Goal: Information Seeking & Learning: Learn about a topic

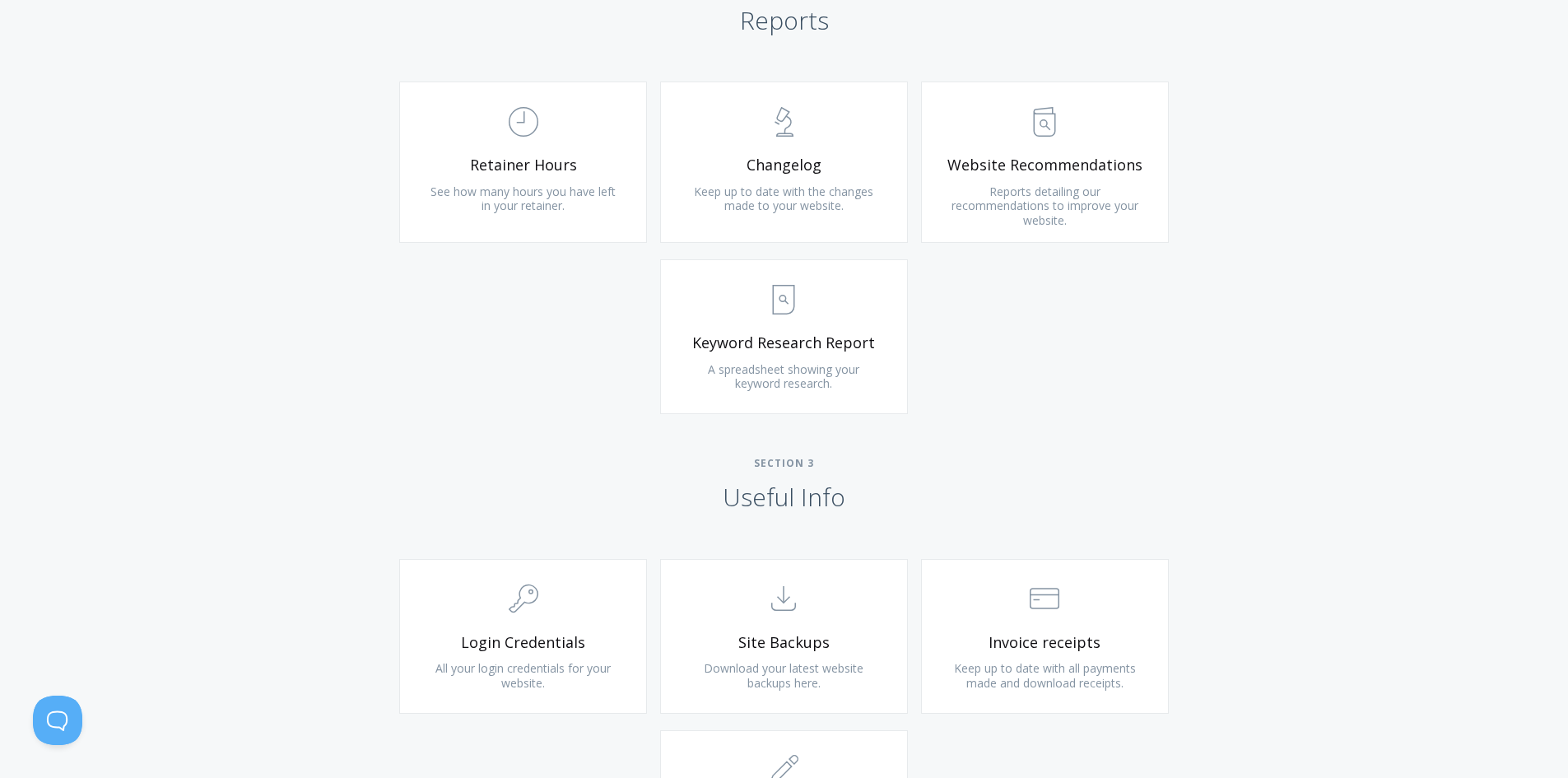
scroll to position [1153, 0]
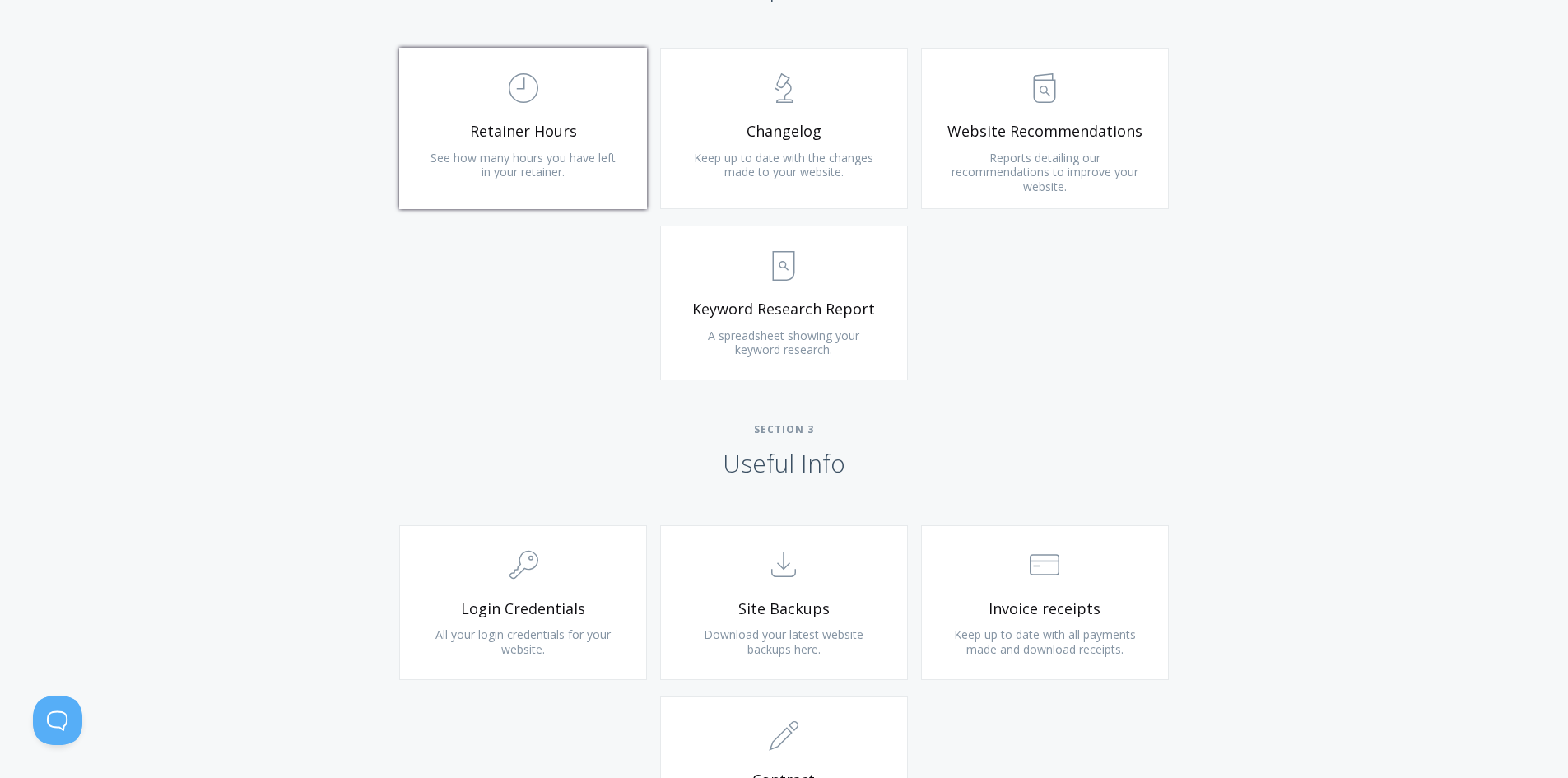
click at [508, 189] on link ".st0{fill:none;stroke:#000000;stroke-width:2;stroke-miterlimit:10;} Untitled-18…" at bounding box center [523, 128] width 248 height 162
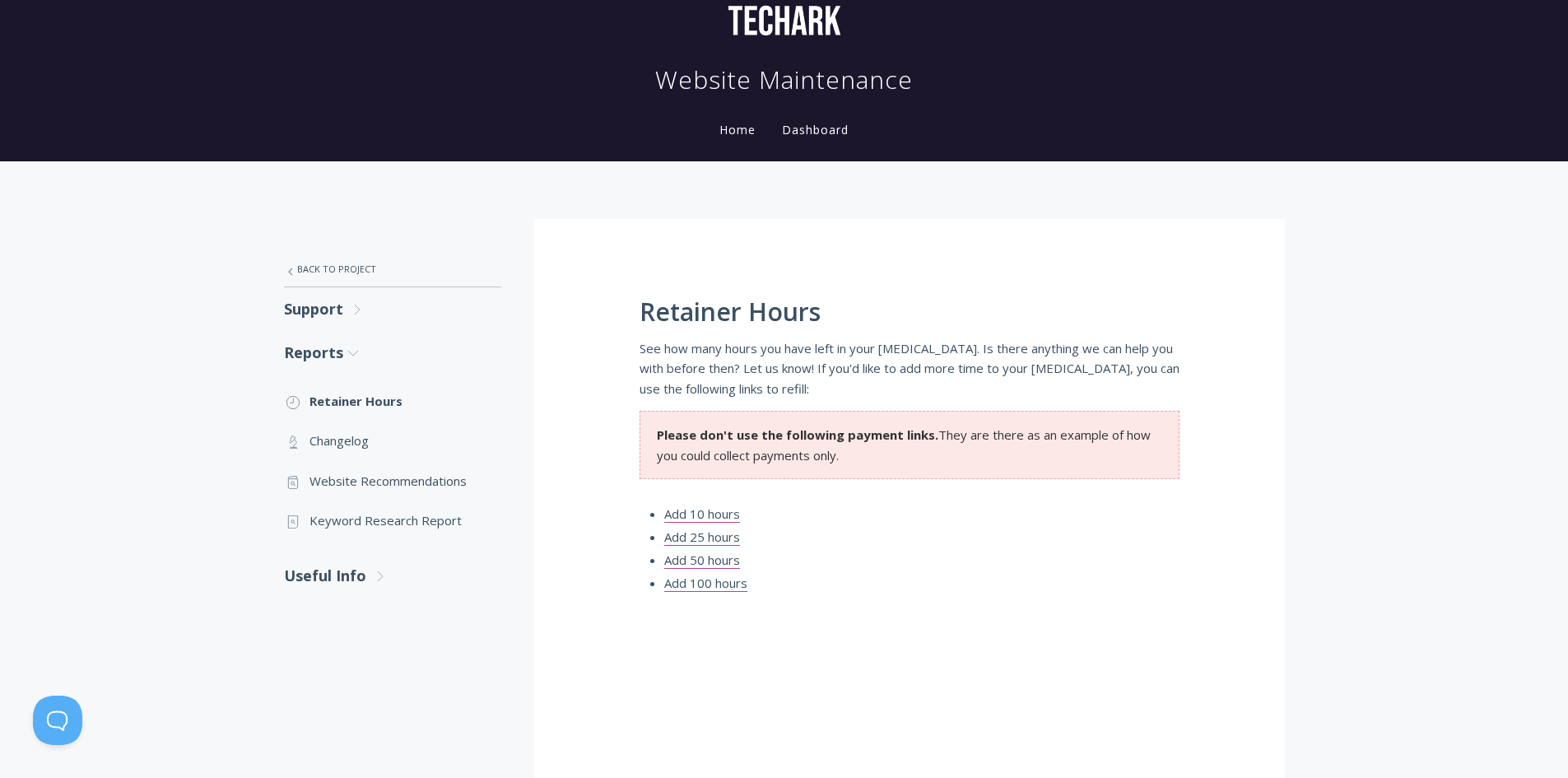
scroll to position [82, 0]
click at [308, 271] on link ".st0{fill:none;stroke:#000000;stroke-width:2;stroke-miterlimit:10;} Untitled-27…" at bounding box center [393, 271] width 217 height 35
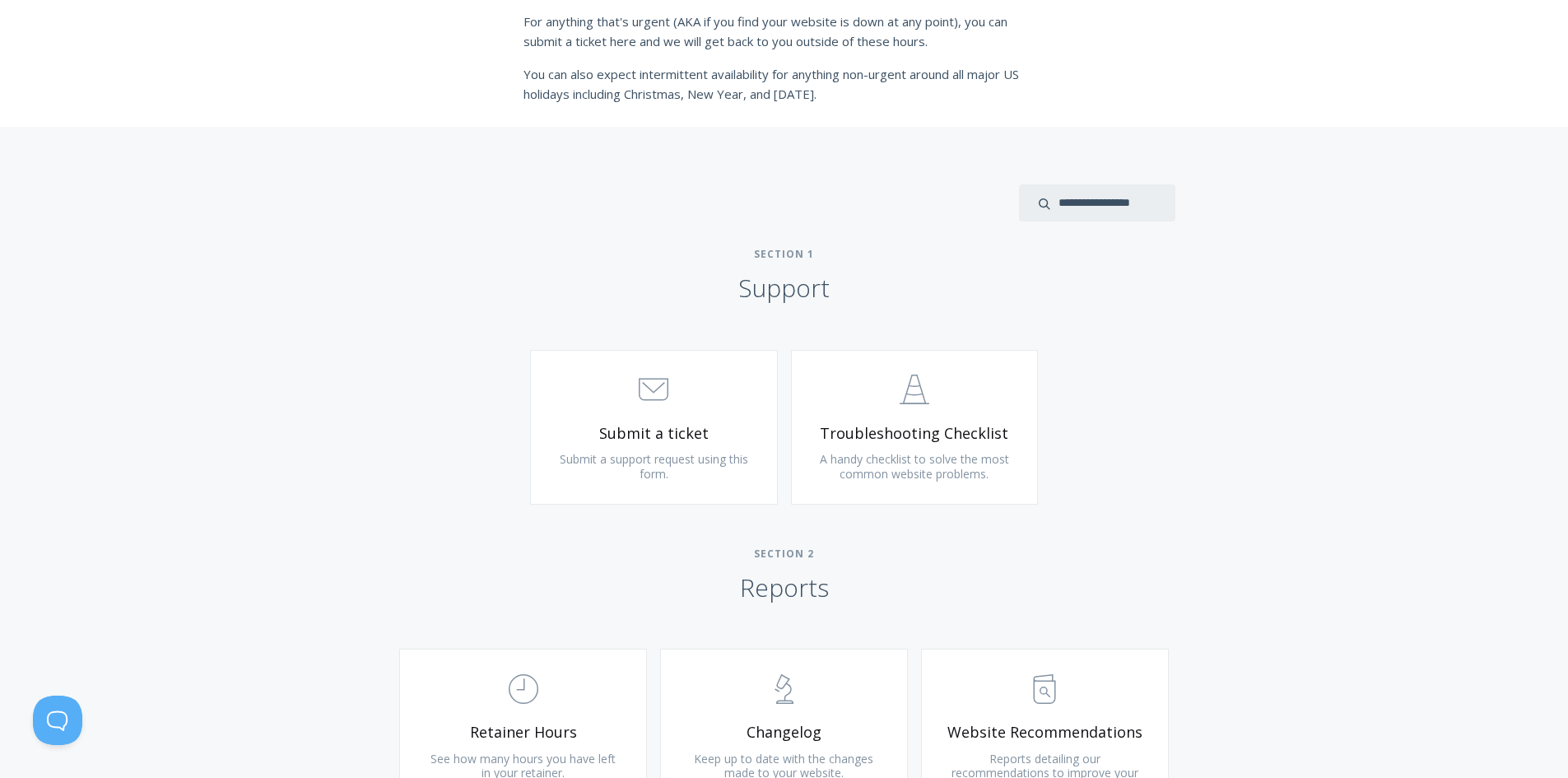
scroll to position [329, 0]
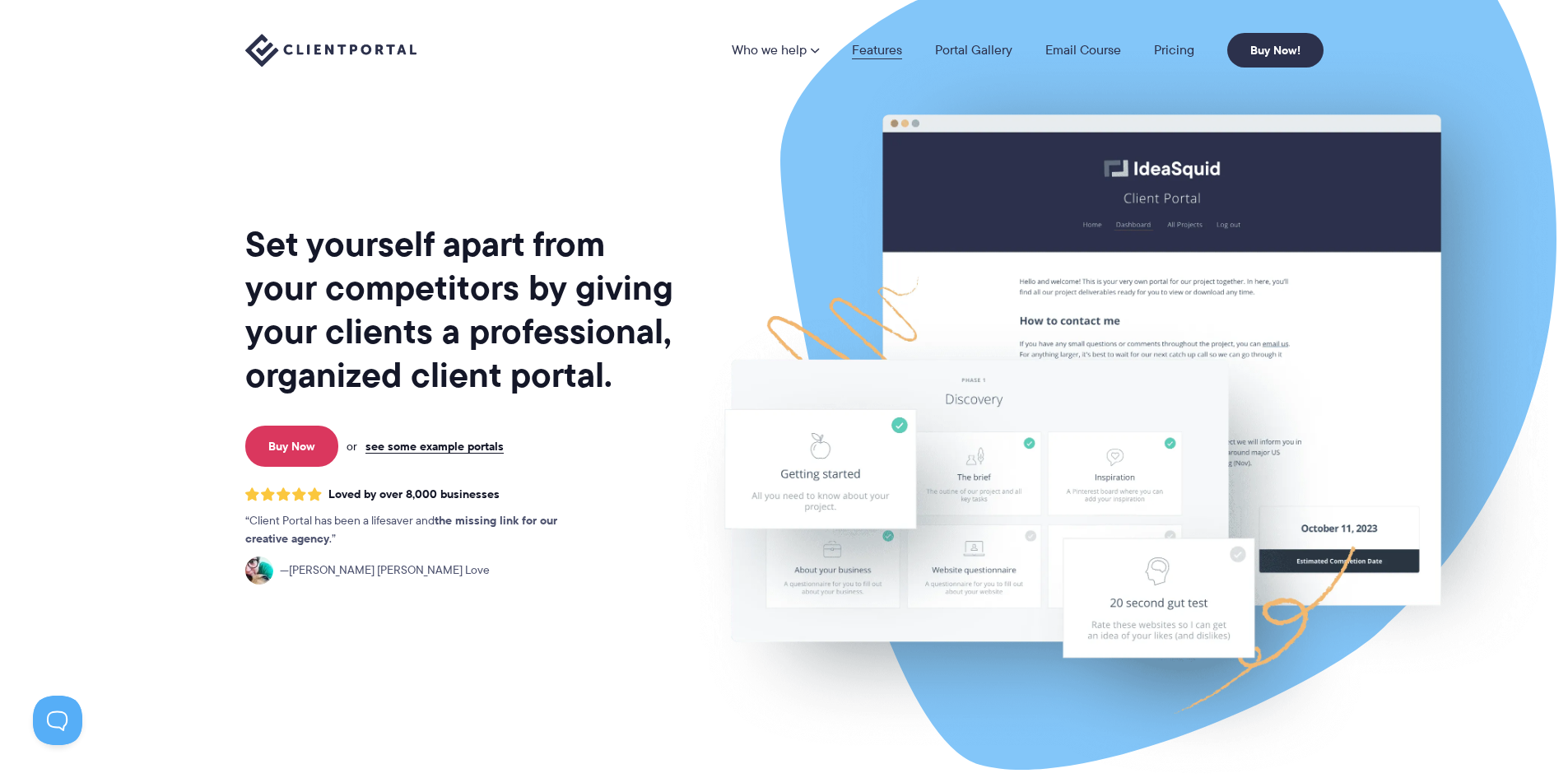
click at [875, 45] on link "Features" at bounding box center [876, 50] width 50 height 13
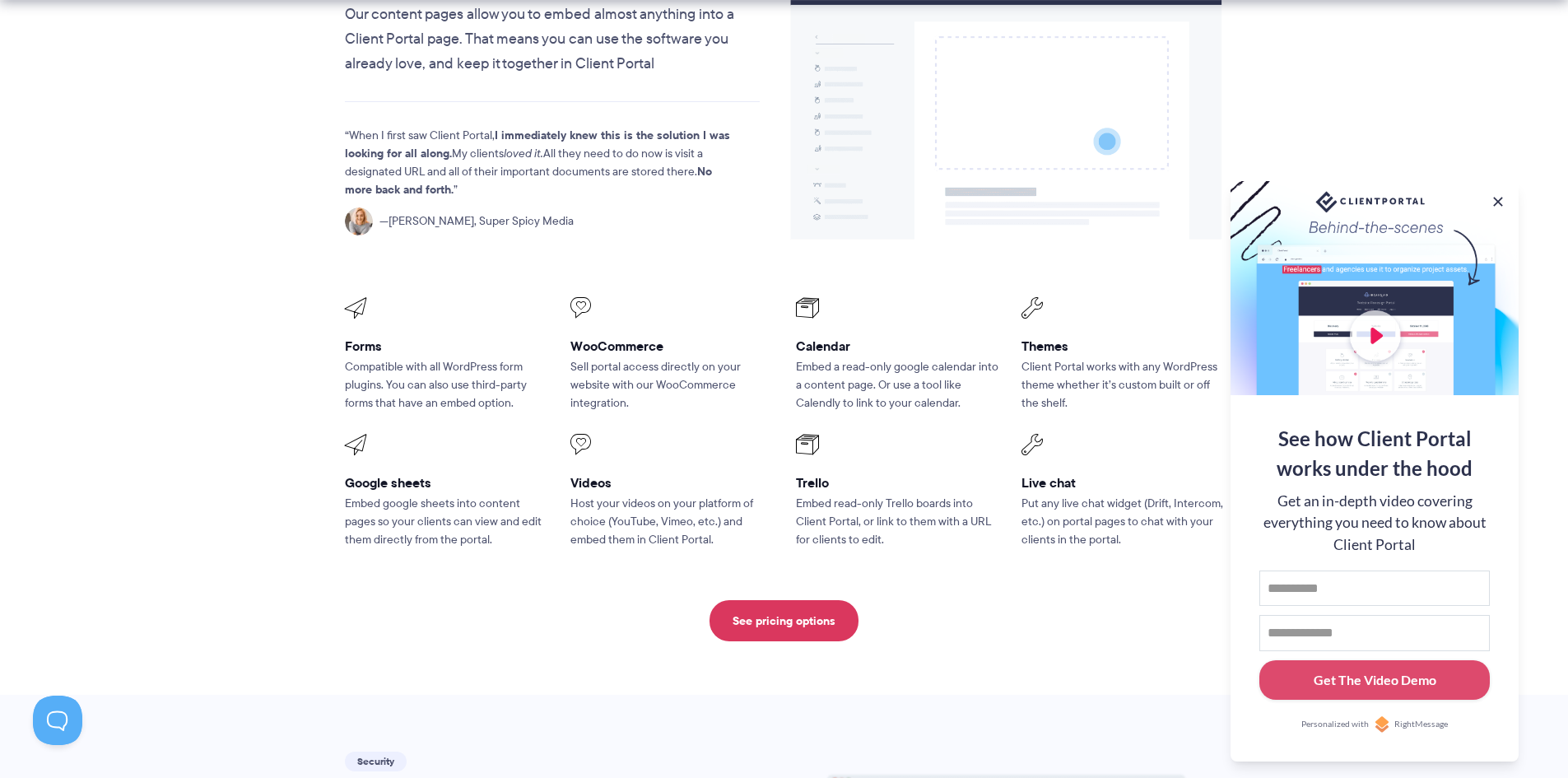
scroll to position [2059, 0]
click at [774, 600] on link "See pricing options" at bounding box center [783, 620] width 149 height 41
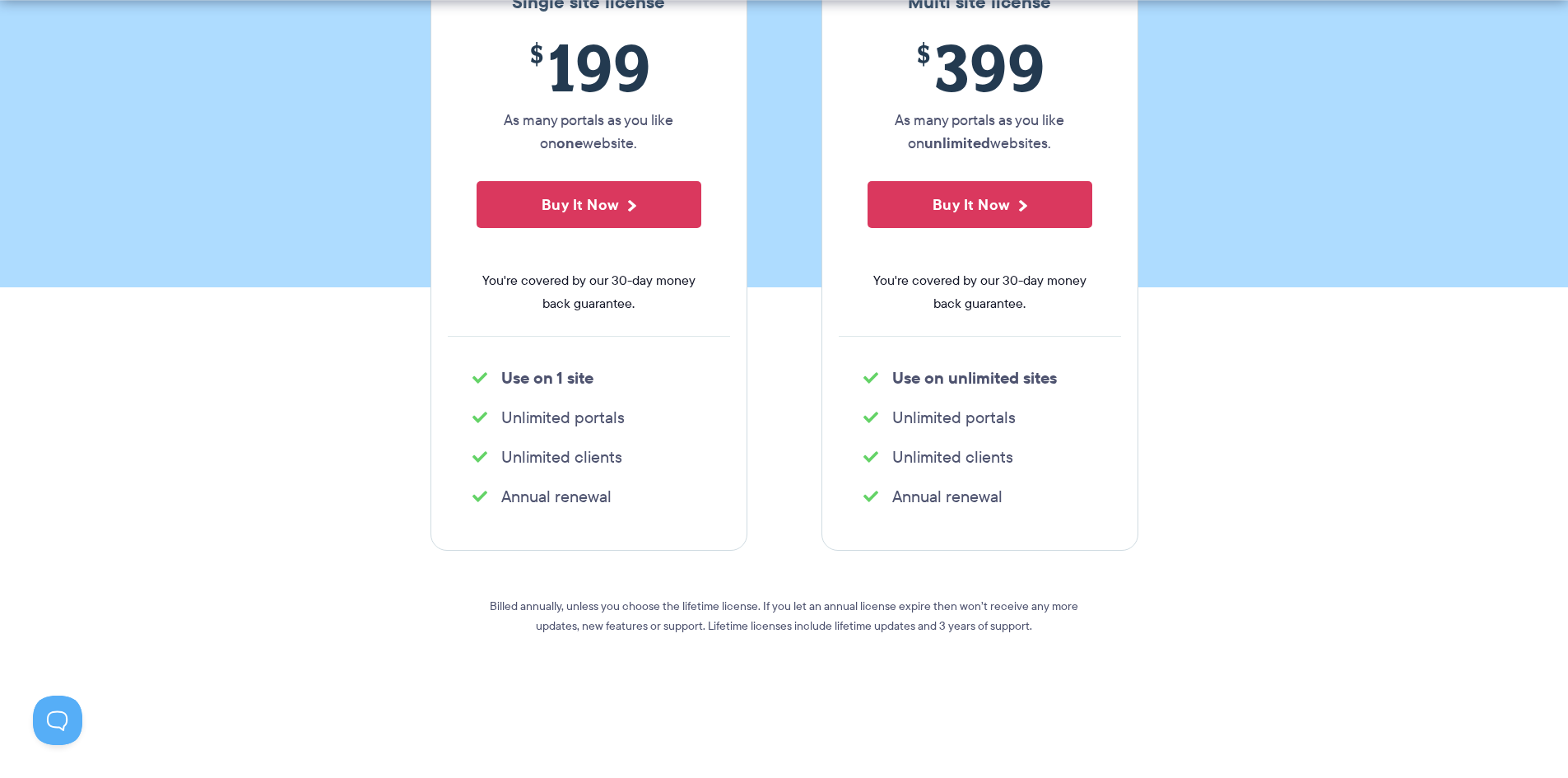
scroll to position [411, 0]
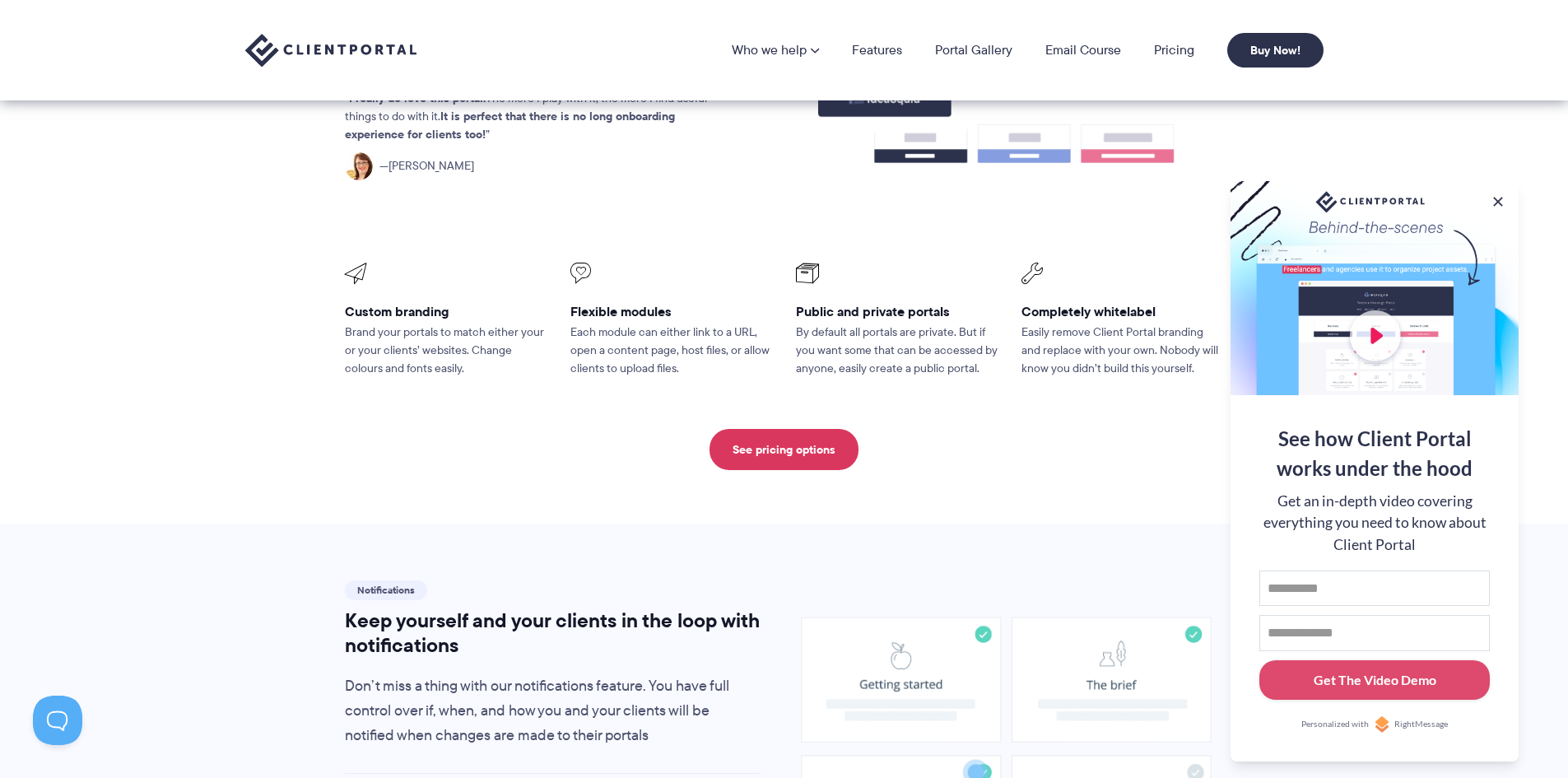
scroll to position [444, 0]
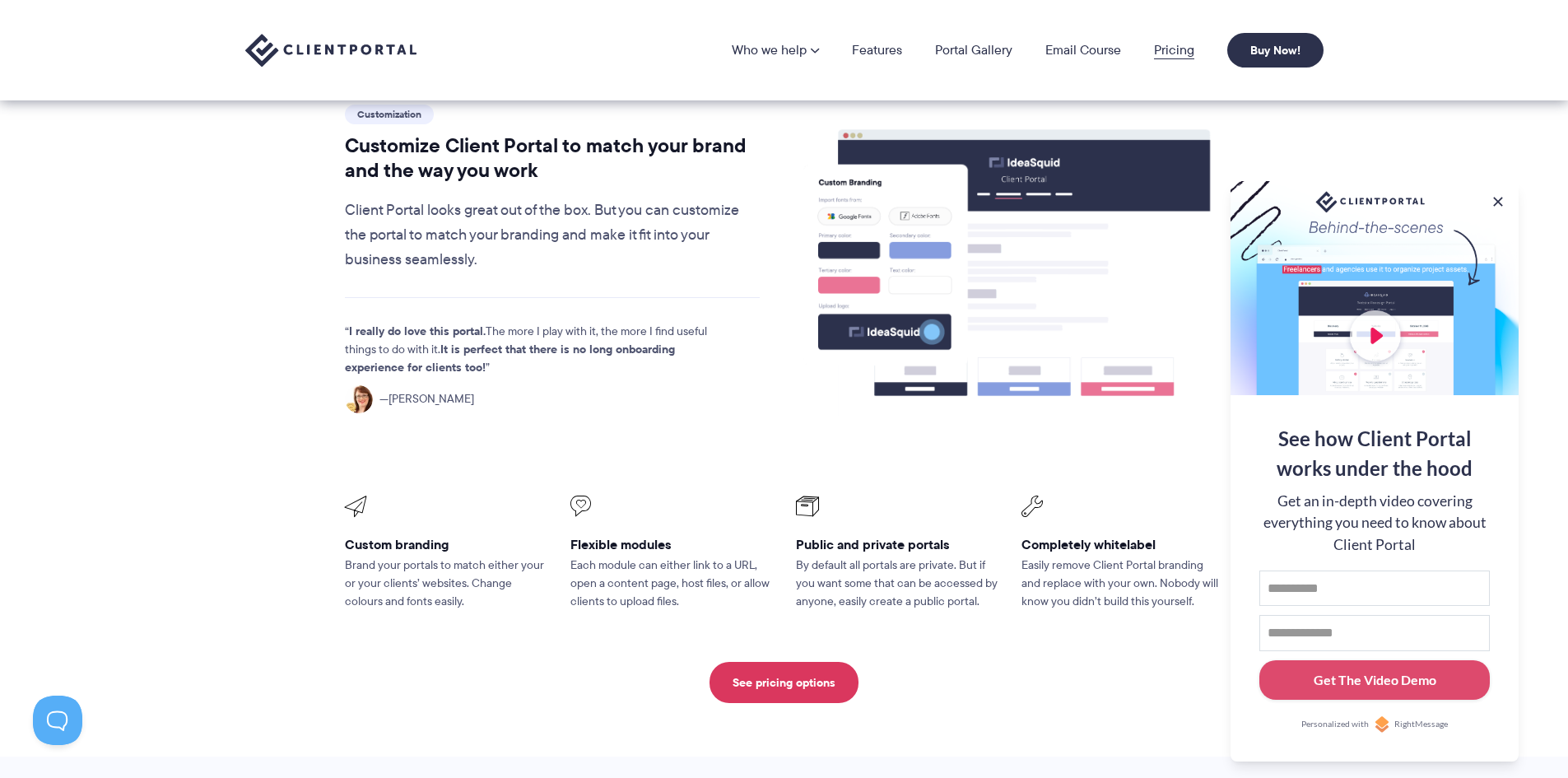
click at [1169, 46] on link "Pricing" at bounding box center [1174, 50] width 40 height 13
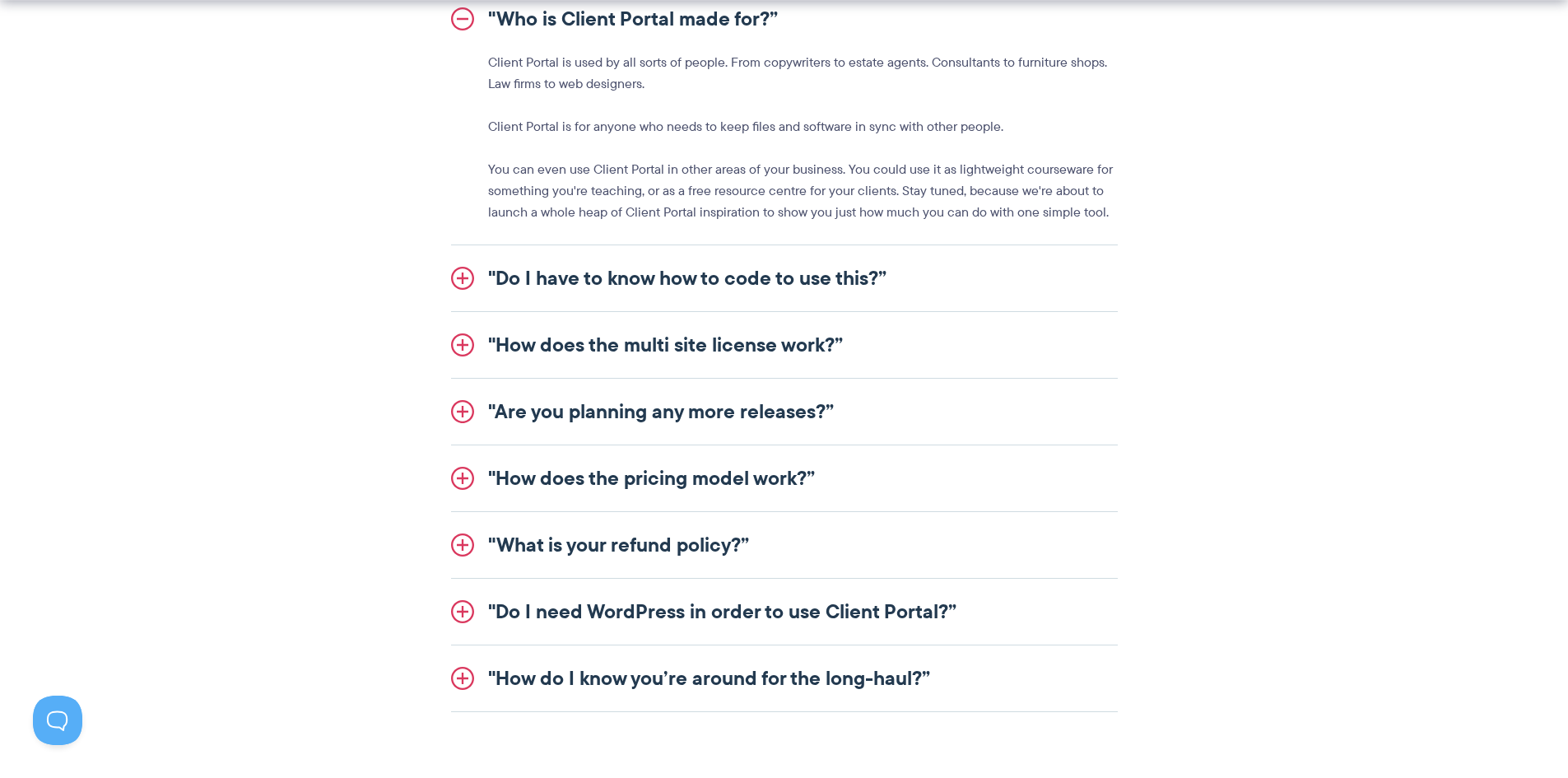
scroll to position [1977, 0]
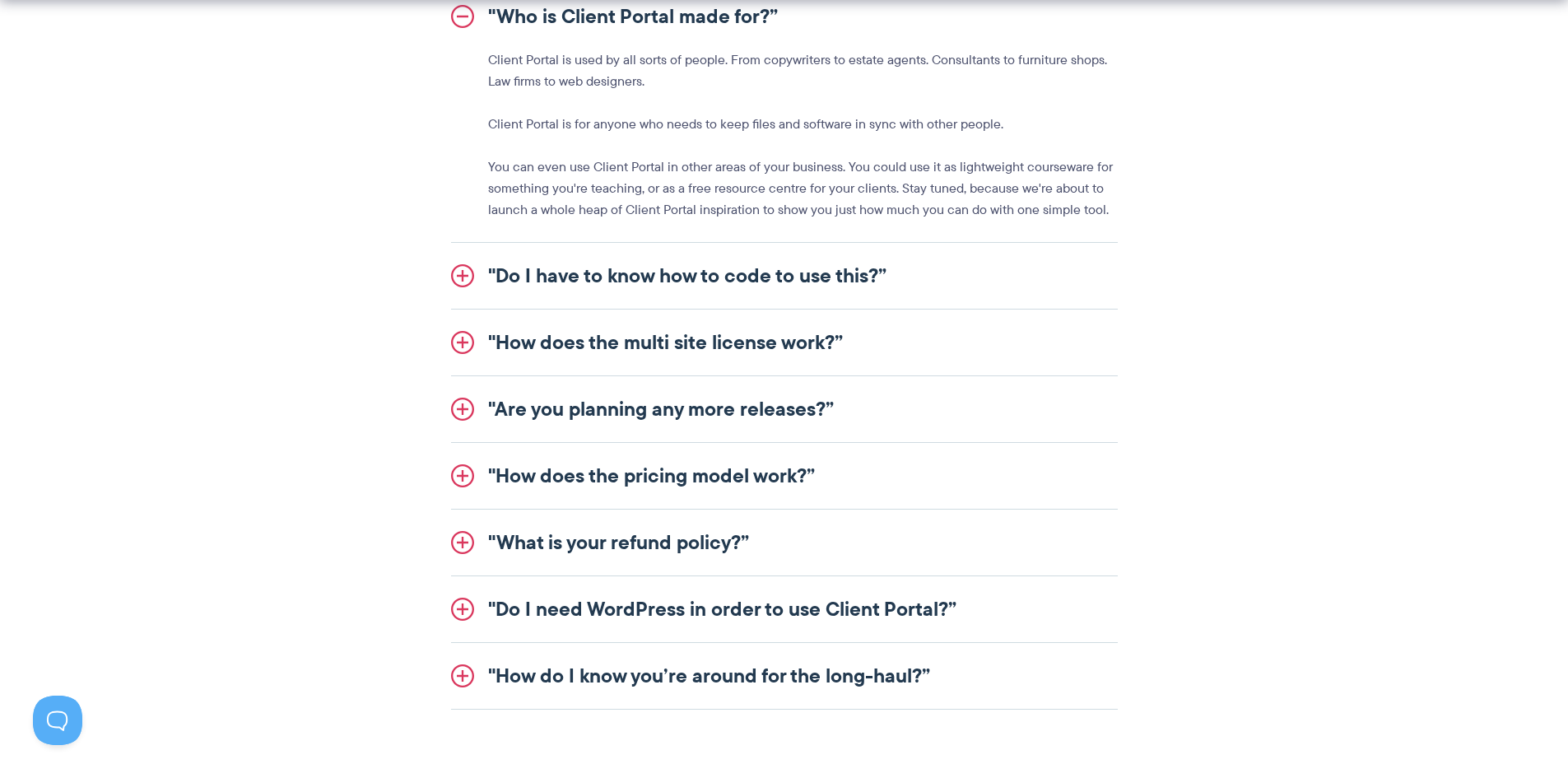
click at [492, 410] on link ""Are you planning any more releases?”" at bounding box center [785, 410] width 667 height 66
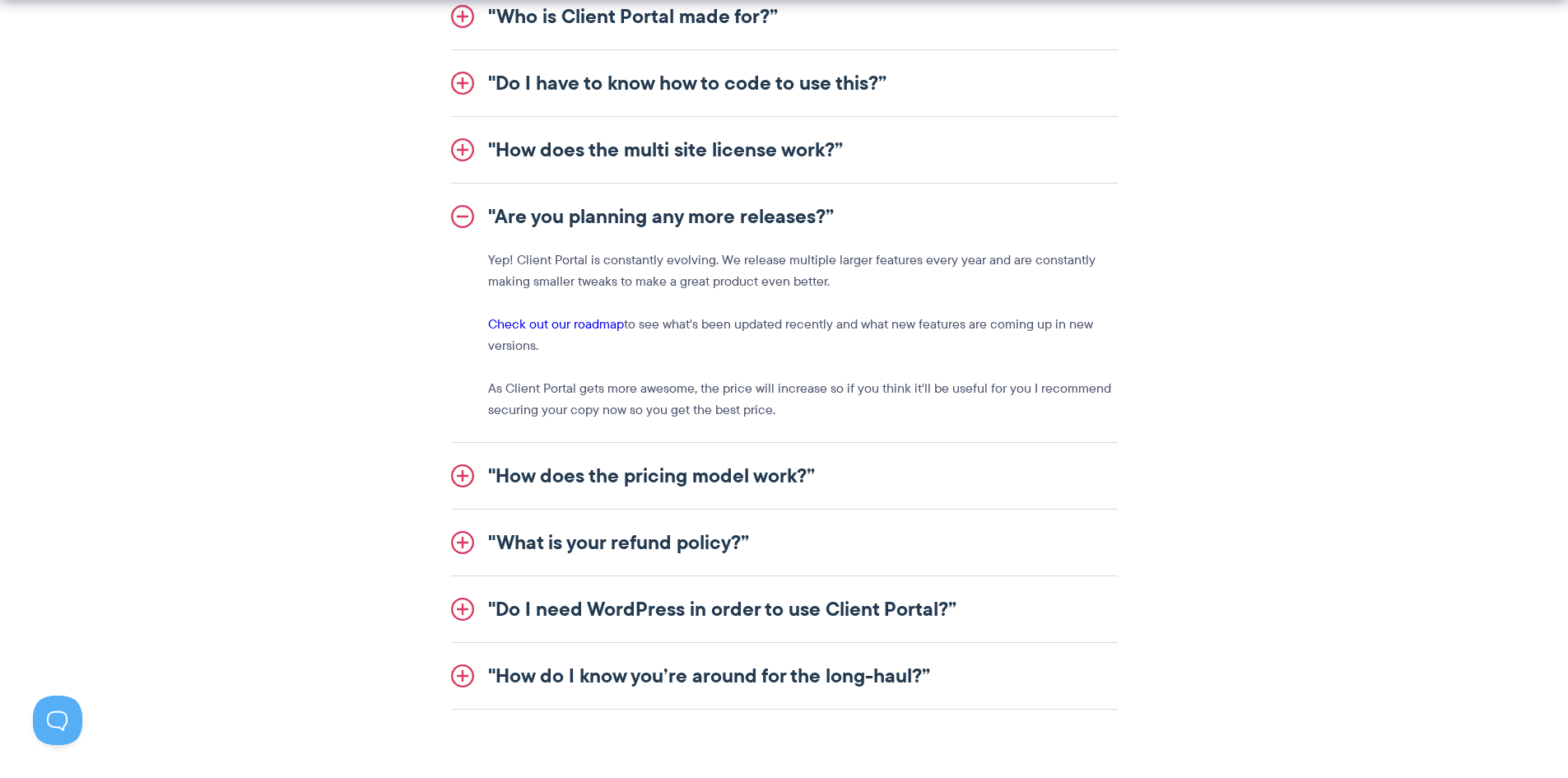
click at [553, 322] on link "Check out our roadmap" at bounding box center [556, 324] width 136 height 19
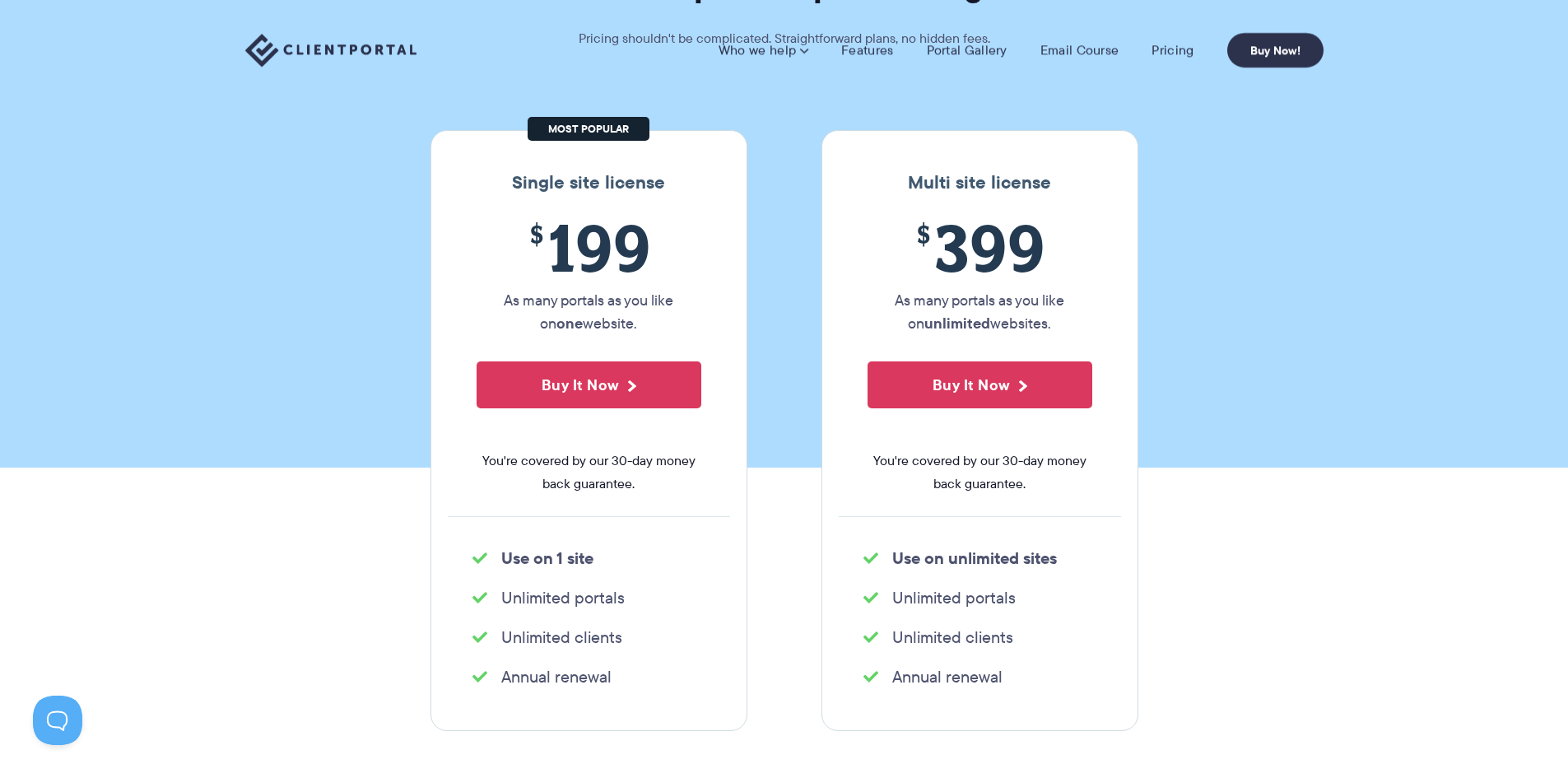
scroll to position [0, 0]
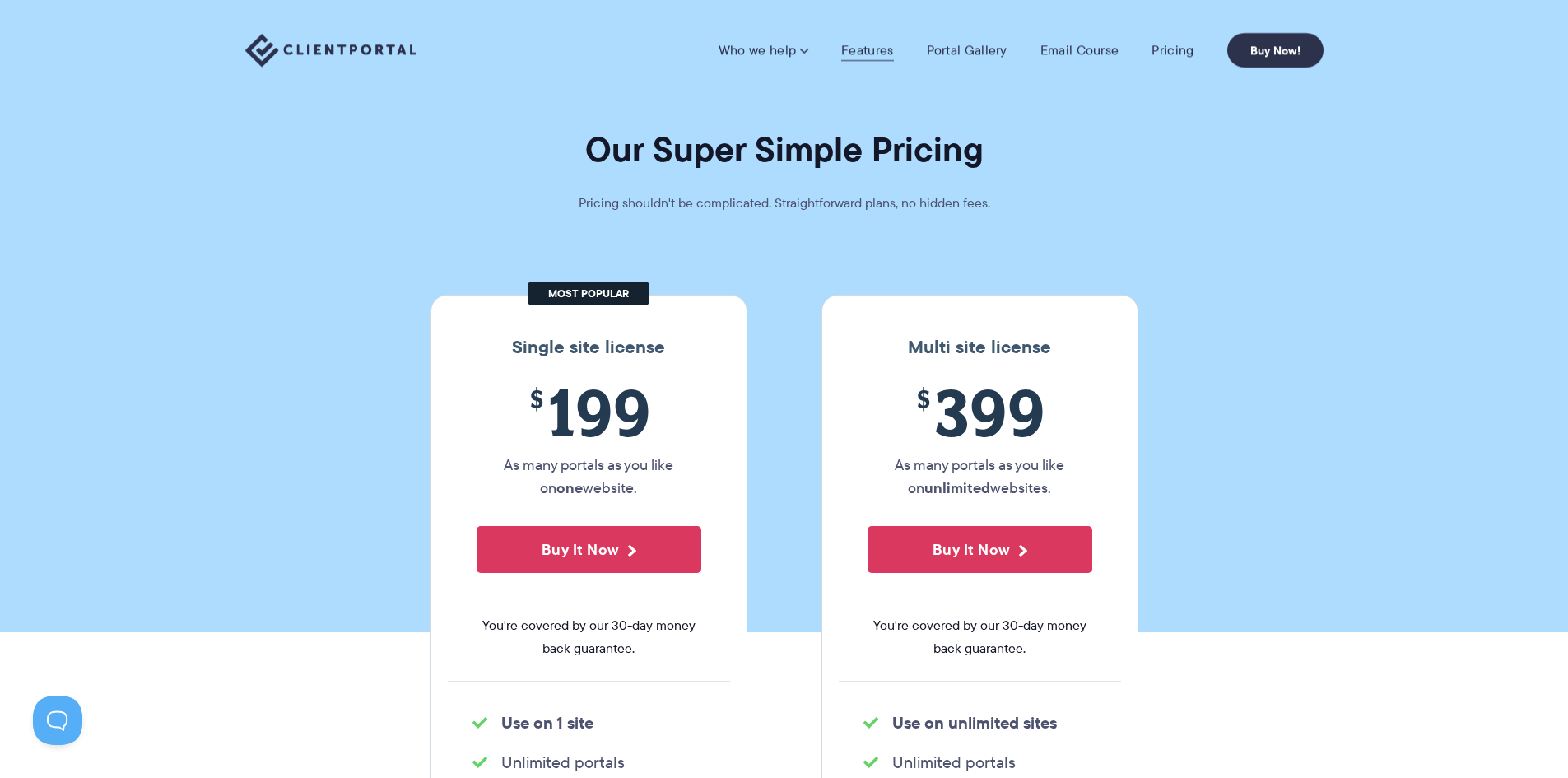
click at [862, 57] on link "Features" at bounding box center [867, 50] width 52 height 16
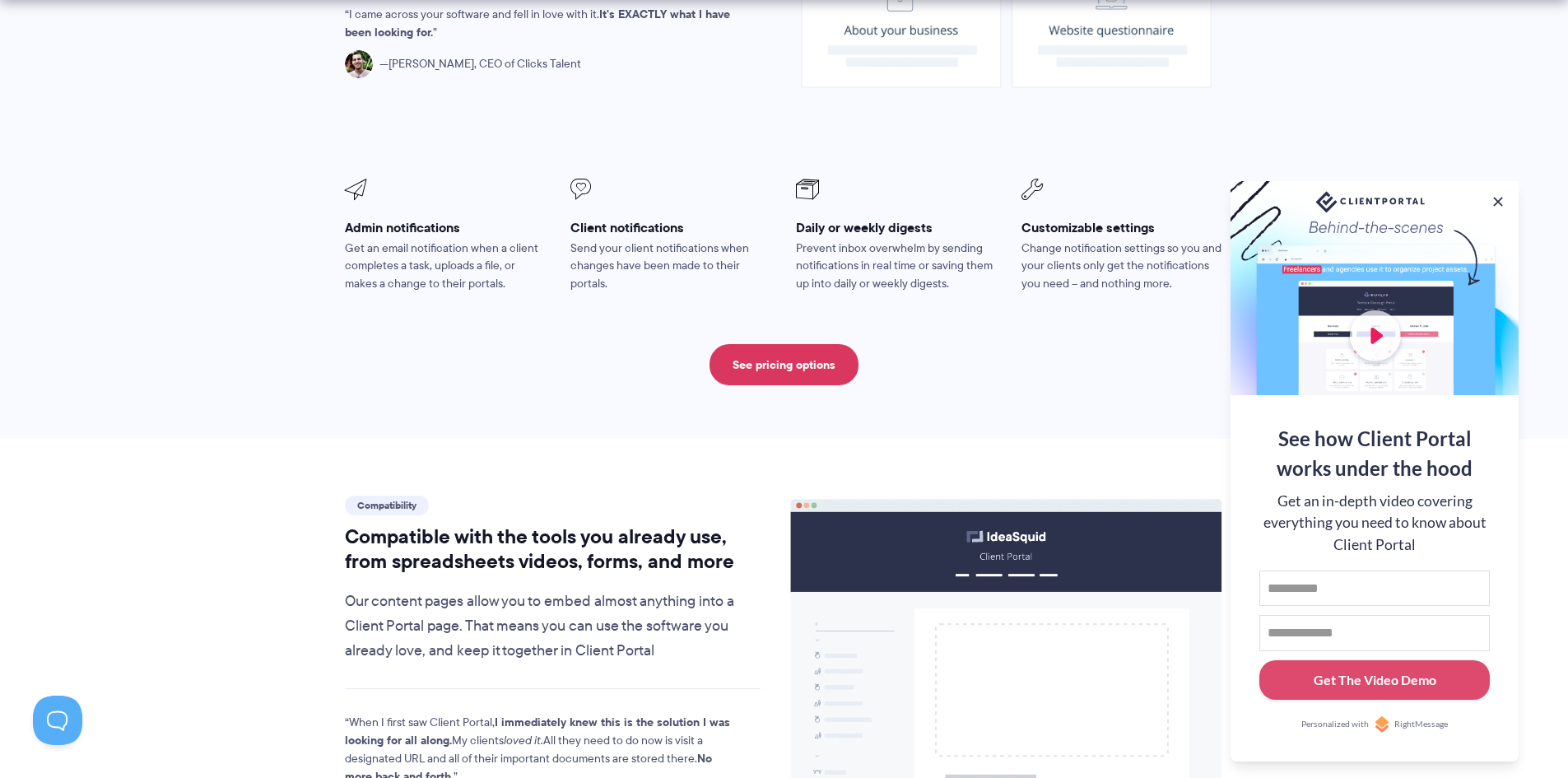
scroll to position [1812, 0]
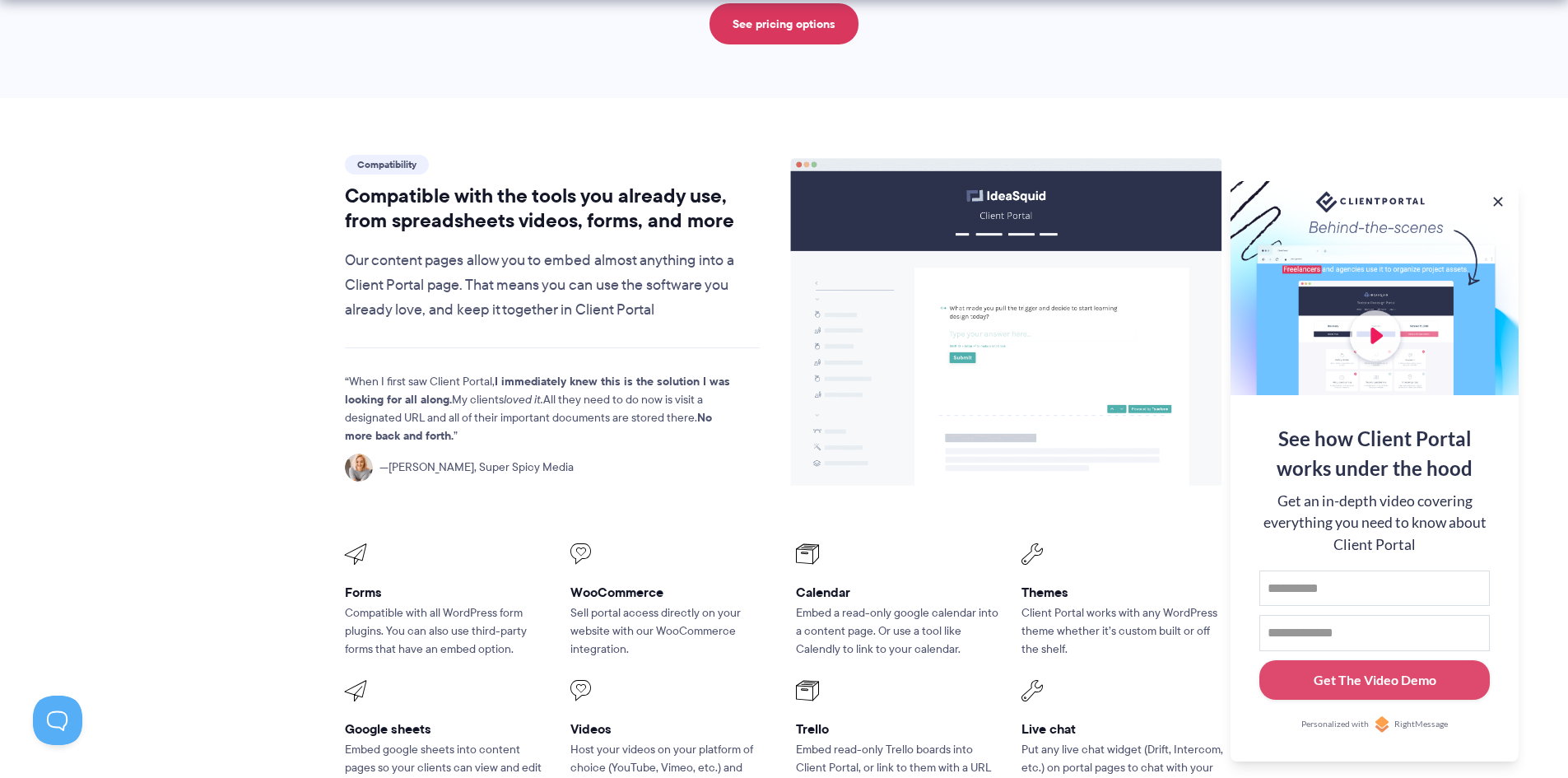
click at [1510, 191] on div at bounding box center [1374, 288] width 288 height 214
click at [1498, 192] on button at bounding box center [1499, 202] width 20 height 20
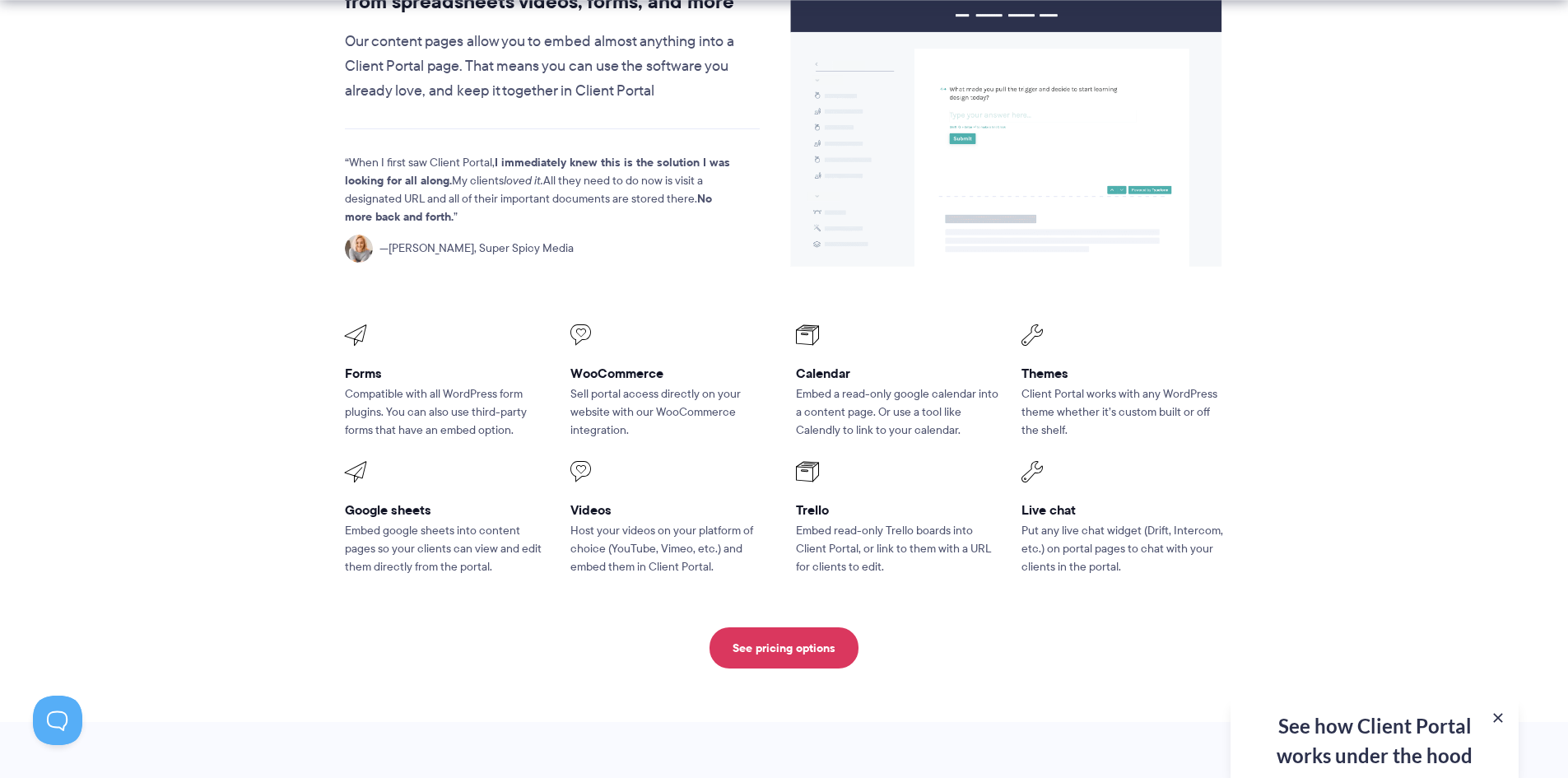
scroll to position [2059, 0]
